Goal: Transaction & Acquisition: Book appointment/travel/reservation

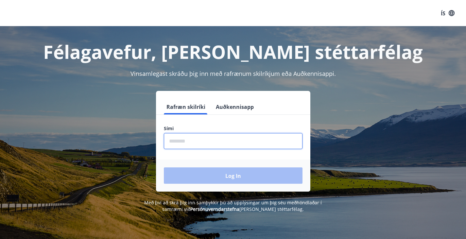
click at [232, 147] on input "phone" at bounding box center [233, 141] width 139 height 16
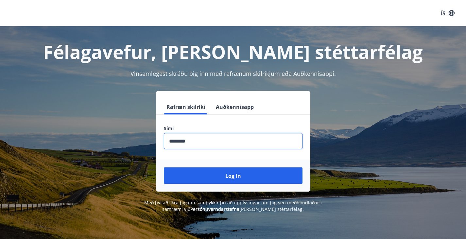
type input "********"
click at [164, 167] on button "Log in" at bounding box center [233, 175] width 139 height 16
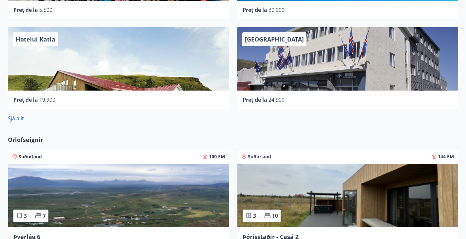
scroll to position [413, 0]
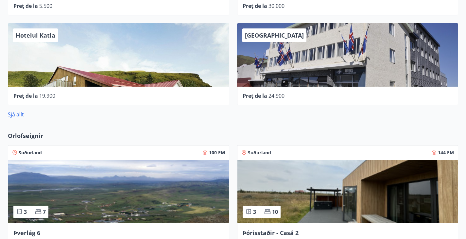
click at [243, 229] on font "Þórisstaðir - Casă 2" at bounding box center [271, 233] width 56 height 8
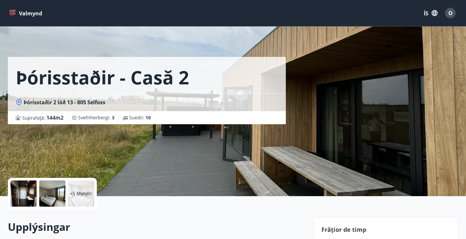
click at [22, 194] on div at bounding box center [23, 193] width 26 height 26
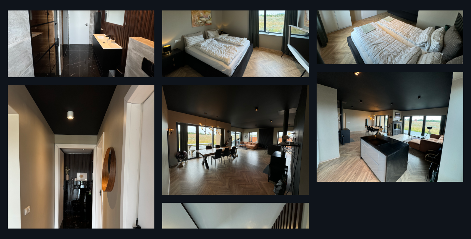
scroll to position [199, 0]
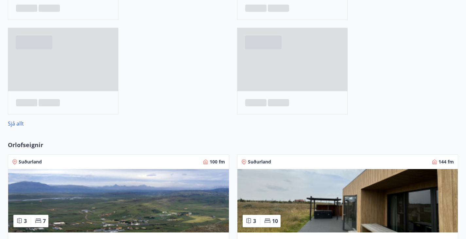
scroll to position [338, 0]
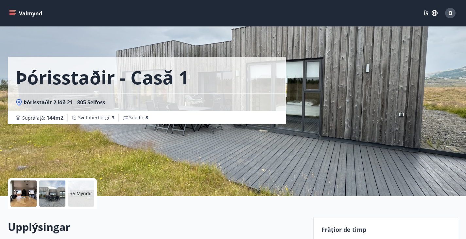
click at [12, 184] on div at bounding box center [23, 193] width 26 height 26
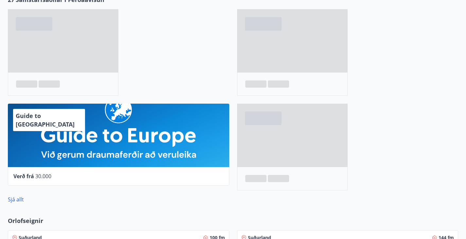
scroll to position [357, 0]
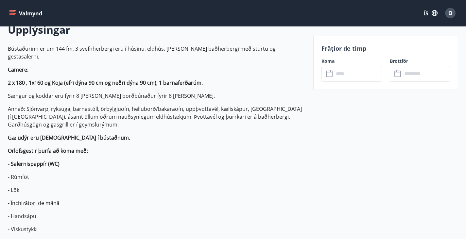
scroll to position [183, 0]
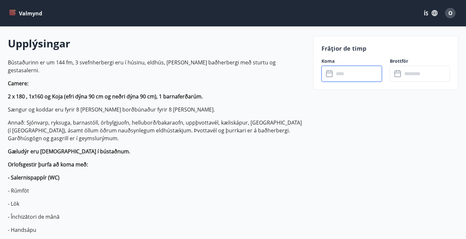
click at [358, 77] on input "text" at bounding box center [358, 74] width 48 height 16
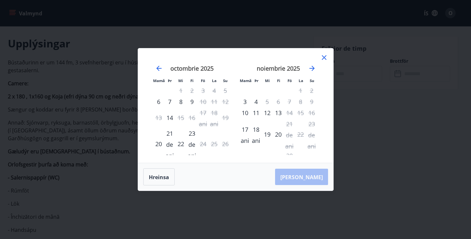
click at [316, 67] on div "noiembrie 2025" at bounding box center [278, 70] width 78 height 29
click at [309, 68] on icon "Mergeți înainte pentru a trece la luna următoare." at bounding box center [312, 68] width 8 height 8
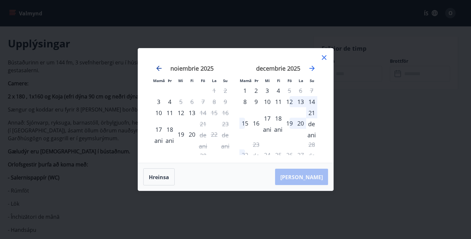
click at [156, 72] on icon "Deplasați-vă înapoi pentru a comuta la luna anterioară." at bounding box center [159, 68] width 8 height 8
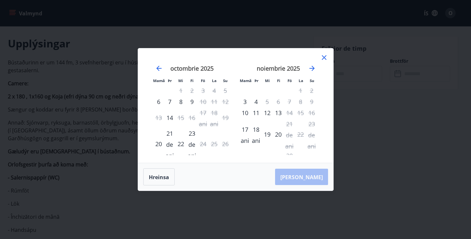
click at [323, 58] on icon at bounding box center [324, 57] width 5 height 5
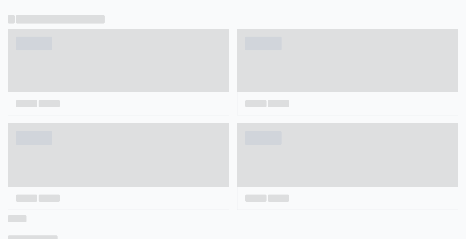
scroll to position [377, 0]
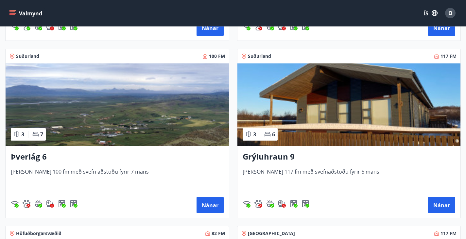
scroll to position [274, 0]
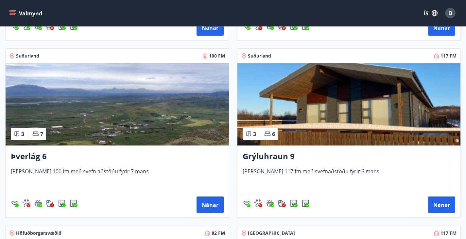
click at [243, 175] on font "[PERSON_NAME] 117 fm með svefnaðstöðu fyrir 6 mans" at bounding box center [311, 171] width 137 height 7
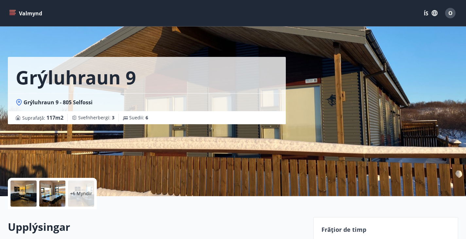
click at [14, 194] on div at bounding box center [23, 193] width 26 height 26
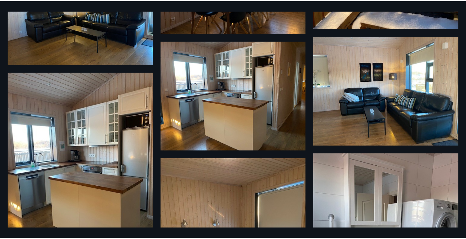
scroll to position [203, 0]
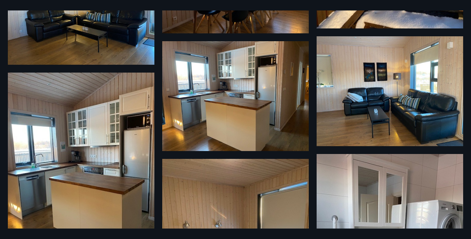
click at [14, 194] on img at bounding box center [81, 170] width 146 height 195
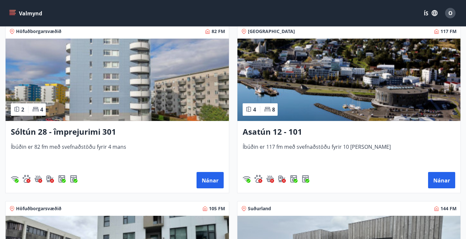
scroll to position [476, 0]
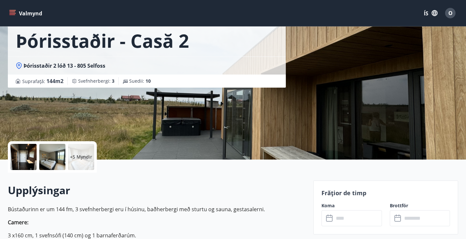
scroll to position [67, 0]
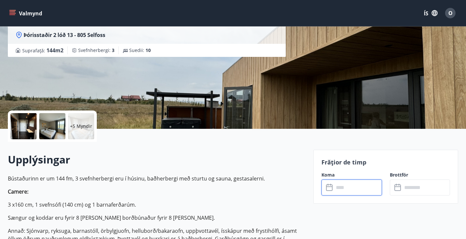
click at [339, 188] on input "text" at bounding box center [358, 187] width 48 height 16
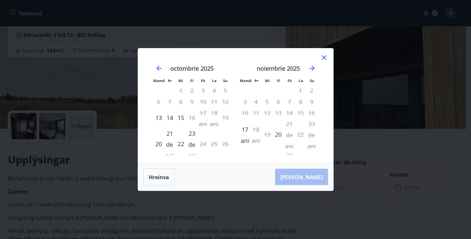
click at [308, 68] on div "noiembrie 2025" at bounding box center [278, 70] width 78 height 29
click at [312, 70] on icon "Mergeți înainte pentru a trece la luna următoare." at bounding box center [312, 68] width 8 height 8
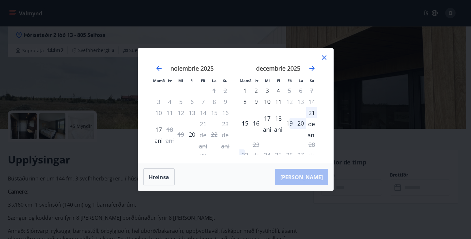
click at [98, 85] on div "Mamă Þr Mi Fi Fö La Su Mamă Þr Mi Fi Fö La Su octombrie 2025 1 2 3 4 5 6 7 8 9 …" at bounding box center [235, 119] width 471 height 239
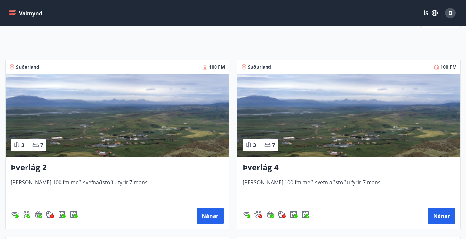
click at [243, 173] on font "Þverlág 4" at bounding box center [261, 167] width 36 height 11
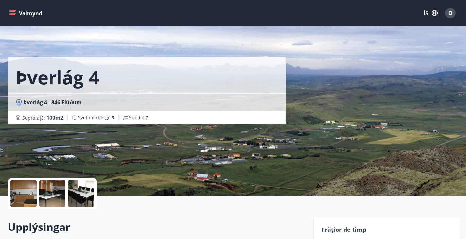
click at [25, 195] on div at bounding box center [23, 193] width 26 height 26
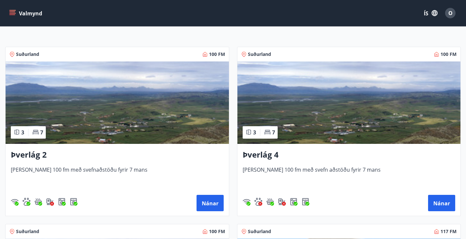
click at [37, 160] on font "Þverlág 2" at bounding box center [29, 154] width 36 height 11
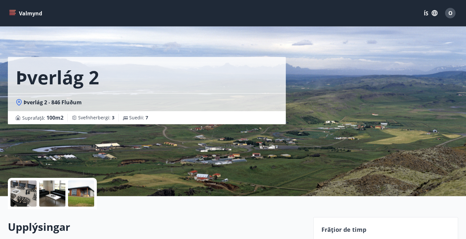
click at [33, 193] on div at bounding box center [23, 193] width 26 height 26
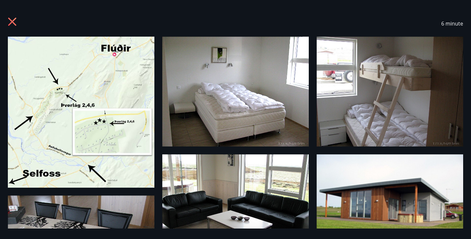
click at [59, 188] on img at bounding box center [81, 112] width 146 height 151
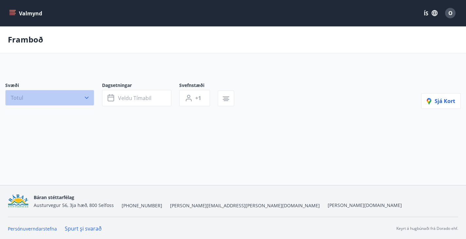
click at [80, 101] on button "Totul" at bounding box center [49, 98] width 89 height 16
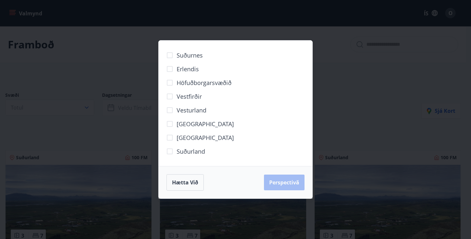
click at [86, 178] on div "Suðurnes Erlendis Höfuðborgarsvæðið [GEOGRAPHIC_DATA] [GEOGRAPHIC_DATA] [GEOGRA…" at bounding box center [235, 119] width 471 height 239
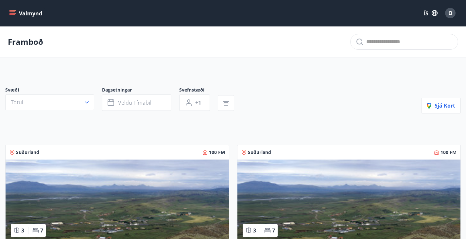
click at [86, 178] on img at bounding box center [117, 200] width 223 height 82
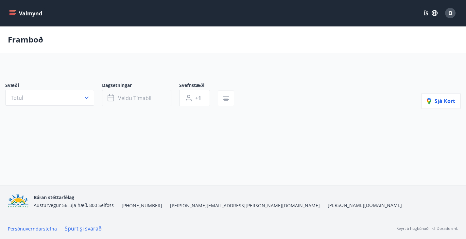
scroll to position [1, 0]
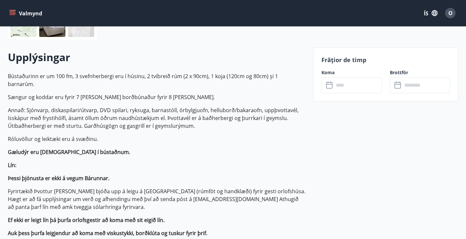
scroll to position [170, 0]
click at [338, 88] on input "text" at bounding box center [358, 85] width 48 height 16
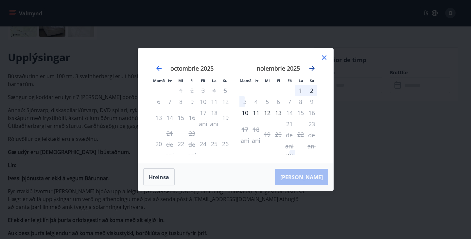
click at [311, 66] on icon "Mergeți înainte pentru a trece la luna următoare." at bounding box center [312, 68] width 8 height 8
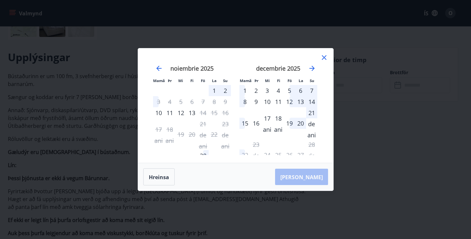
click at [153, 66] on div "noiembrie 2025" at bounding box center [192, 70] width 78 height 29
click at [156, 66] on icon "Deplasați-vă înapoi pentru a comuta la luna anterioară." at bounding box center [159, 68] width 8 height 8
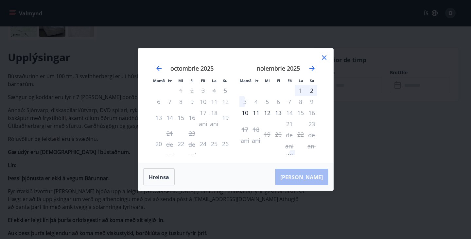
click at [325, 59] on icon at bounding box center [324, 57] width 5 height 5
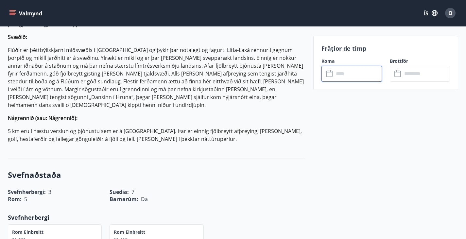
scroll to position [651, 0]
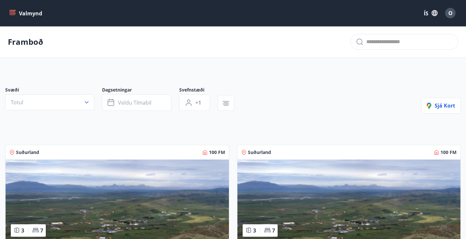
click at [427, 12] on font "ÍS" at bounding box center [426, 13] width 5 height 7
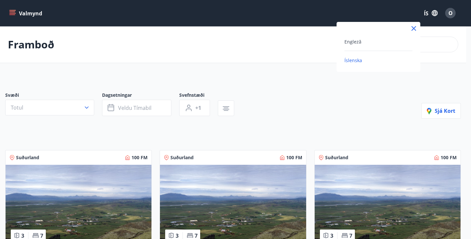
click at [360, 43] on div "Engleză" at bounding box center [378, 42] width 68 height 8
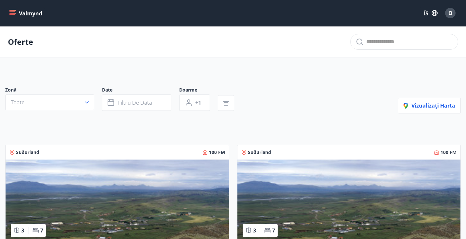
click at [12, 12] on icon "meniu" at bounding box center [12, 13] width 7 height 7
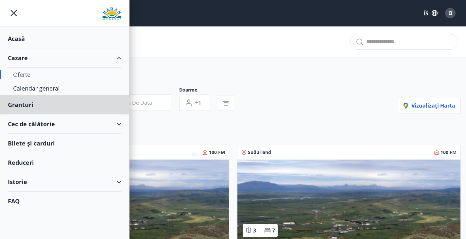
click at [64, 35] on div "Acasă" at bounding box center [64, 38] width 113 height 19
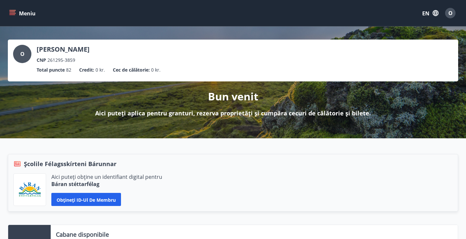
click at [25, 14] on font "Meniu" at bounding box center [27, 13] width 17 height 7
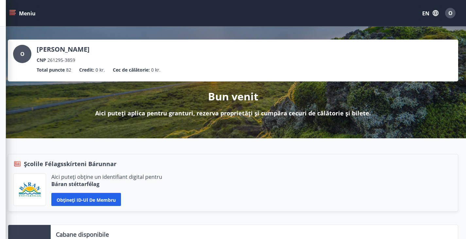
click at [175, 81] on div "Bun venit Aici puteți aplica pentru granturi, rezerva proprietăți și cumpăra ce…" at bounding box center [233, 99] width 450 height 36
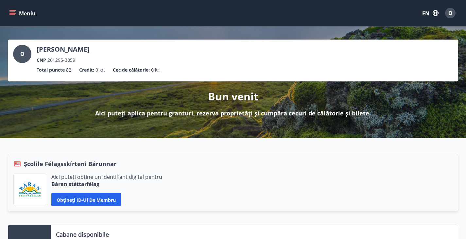
click at [52, 49] on font "[PERSON_NAME]" at bounding box center [63, 49] width 53 height 9
click at [15, 56] on div "O" at bounding box center [22, 54] width 18 height 18
click at [25, 53] on div "O" at bounding box center [22, 54] width 18 height 18
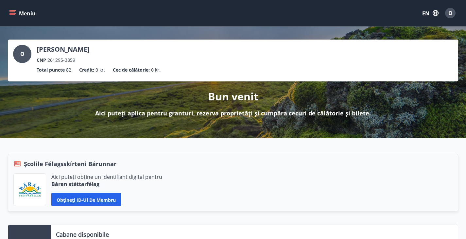
click at [25, 53] on div "O" at bounding box center [22, 54] width 18 height 18
click at [447, 14] on div "O" at bounding box center [450, 13] width 10 height 10
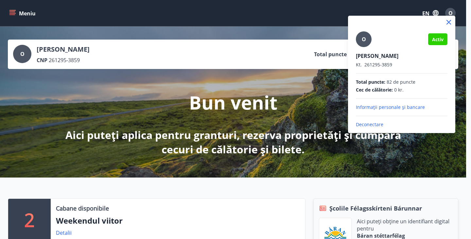
click at [359, 126] on font "Deconectare" at bounding box center [369, 124] width 27 height 6
